Goal: Task Accomplishment & Management: Manage account settings

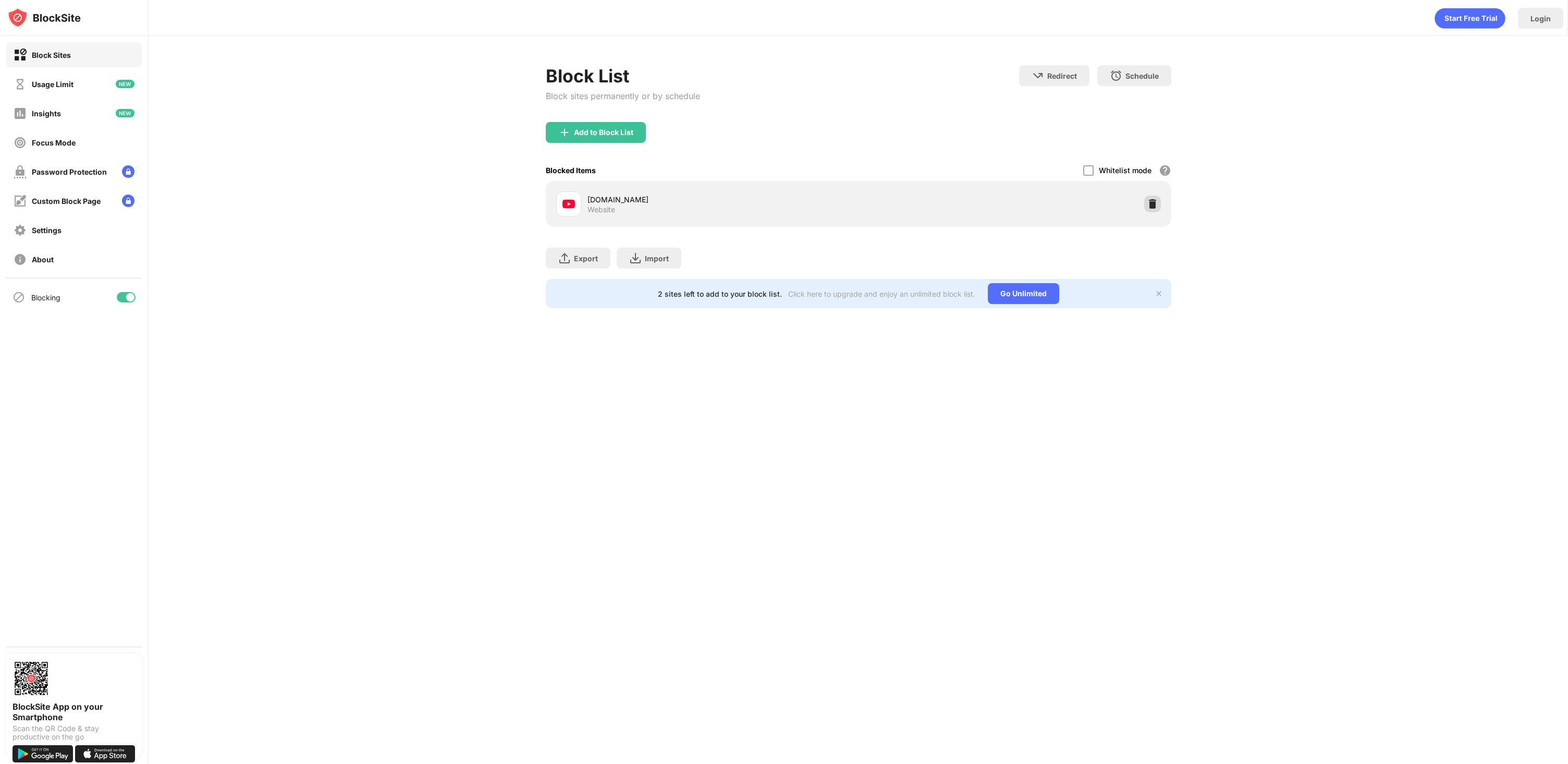
click at [1158, 206] on div at bounding box center [1153, 204] width 17 height 17
